Goal: Information Seeking & Learning: Learn about a topic

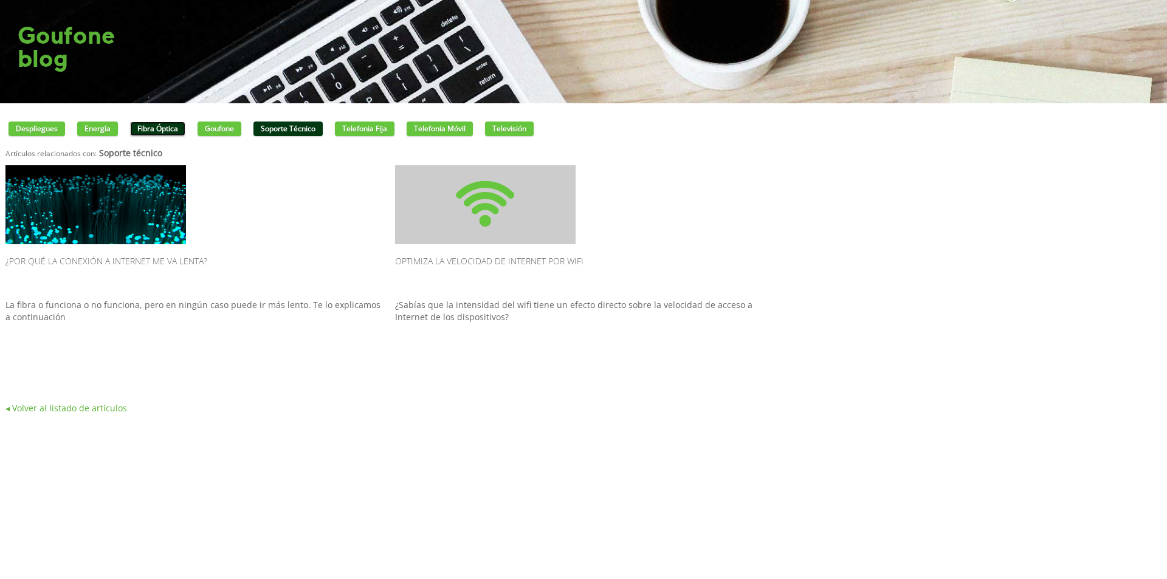
click at [157, 130] on link "Fibra óptica" at bounding box center [157, 129] width 55 height 15
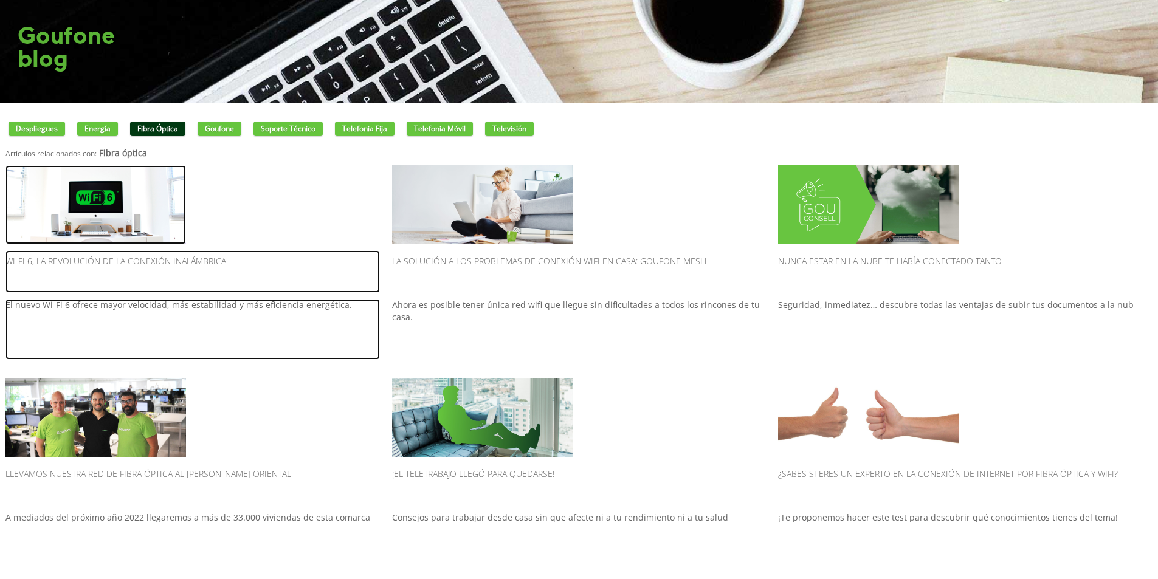
click at [210, 304] on p "El nuevo Wi-Fi 6 ofrece mayor velocidad, más estabilidad y más eficiencia energ…" at bounding box center [192, 329] width 375 height 61
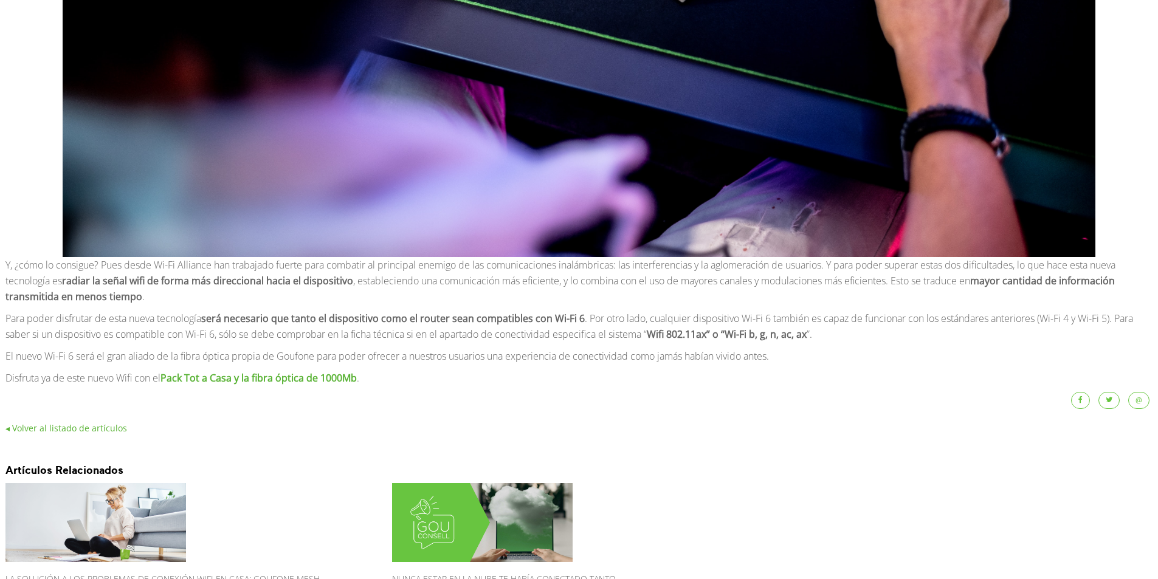
scroll to position [1497, 0]
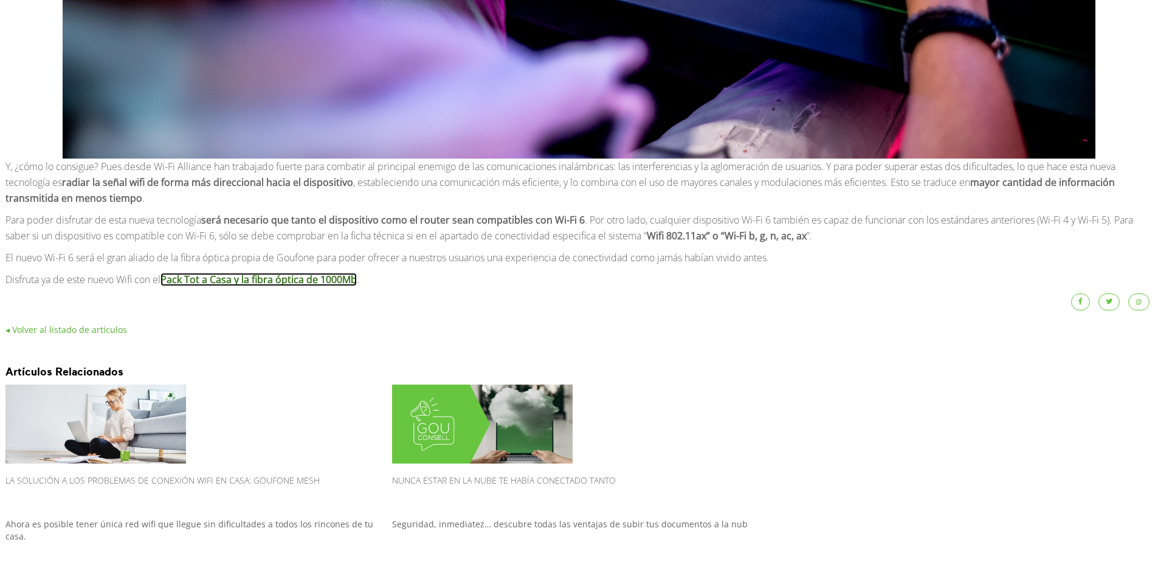
click at [342, 278] on strong "Pack Tot a Casa y la fibra óptica de 1000Mb" at bounding box center [259, 279] width 196 height 13
